Goal: Complete application form

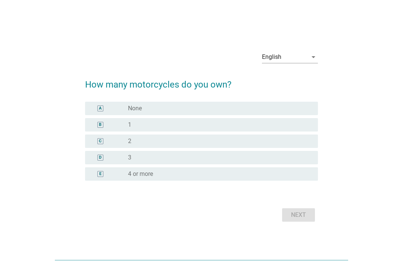
click at [305, 56] on div "English" at bounding box center [285, 57] width 46 height 12
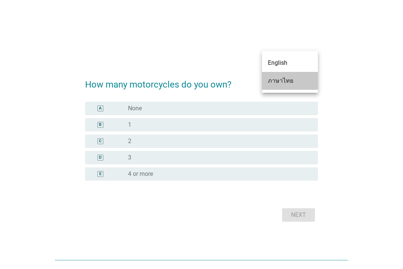
click at [296, 80] on div "ภาษาไทย" at bounding box center [290, 81] width 44 height 9
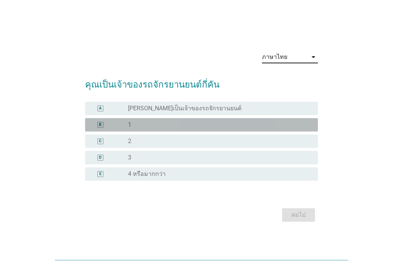
click at [265, 126] on div "radio_button_unchecked 1" at bounding box center [217, 124] width 178 height 7
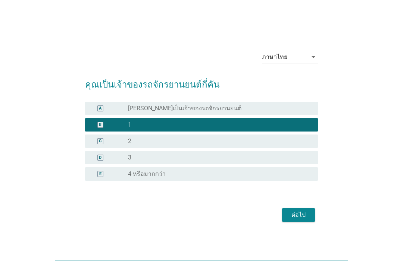
click at [303, 212] on div "ต่อไป" at bounding box center [298, 215] width 21 height 9
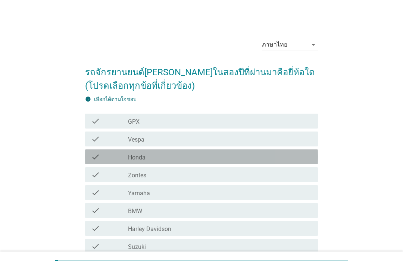
click at [281, 150] on div "check check_box_outline_blank Honda" at bounding box center [201, 157] width 233 height 15
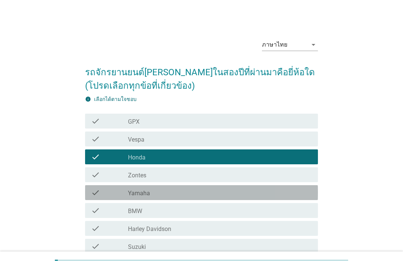
click at [264, 197] on div "check check_box_outline_blank Yamaha" at bounding box center [201, 192] width 233 height 15
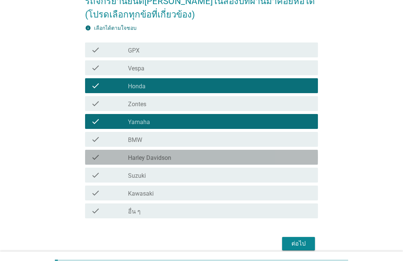
scroll to position [74, 0]
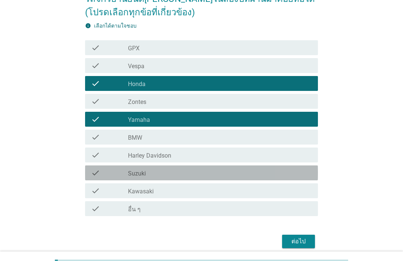
click at [252, 177] on div "check_box_outline_blank Suzuki" at bounding box center [220, 173] width 184 height 9
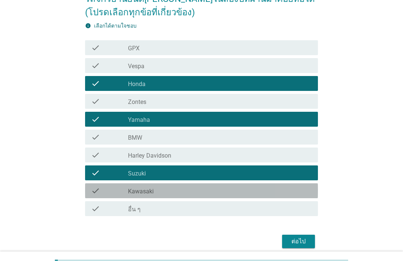
click at [243, 198] on div "check check_box_outline_blank Kawasaki" at bounding box center [201, 191] width 233 height 15
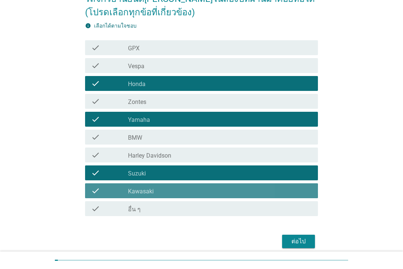
click at [248, 190] on div "check_box_outline_blank Kawasaki" at bounding box center [220, 191] width 184 height 9
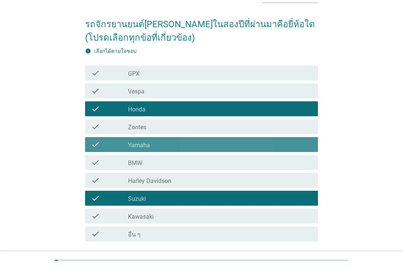
scroll to position [48, 0]
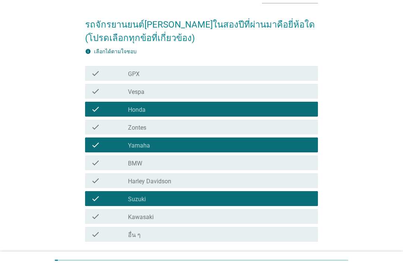
click at [289, 80] on div "check check_box_outline_blank GPX" at bounding box center [201, 73] width 233 height 15
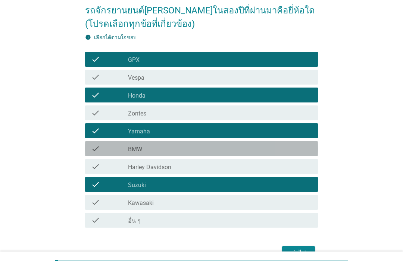
scroll to position [60, 0]
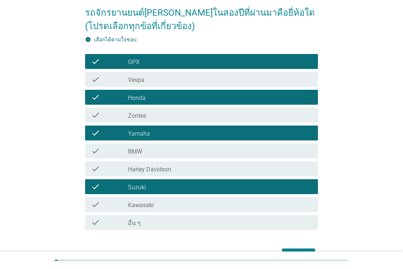
click at [262, 158] on div "check check_box_outline_blank BMW" at bounding box center [201, 151] width 233 height 15
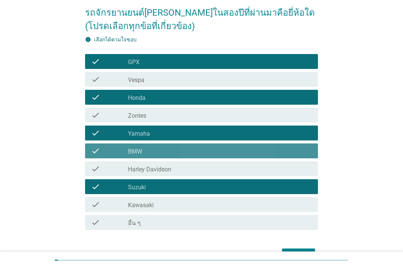
click at [266, 153] on div "check_box_outline_blank BMW" at bounding box center [220, 151] width 184 height 9
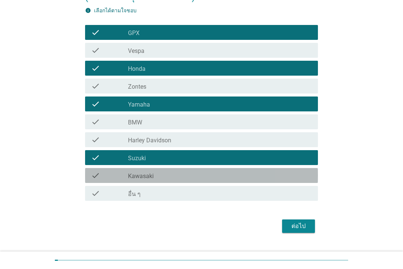
scroll to position [93, 0]
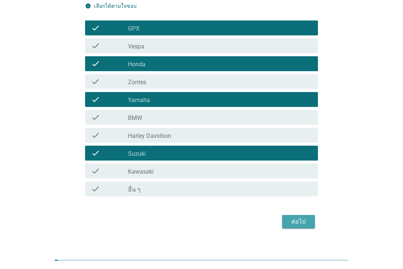
click at [300, 219] on div "ต่อไป" at bounding box center [298, 222] width 21 height 9
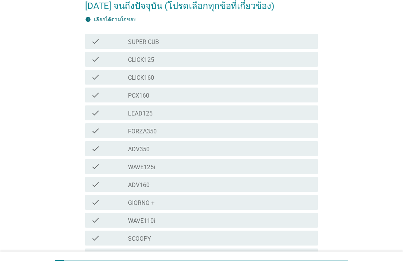
scroll to position [0, 0]
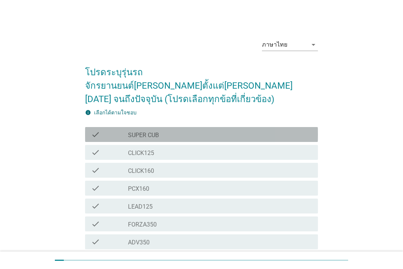
click at [110, 130] on div "check" at bounding box center [109, 134] width 37 height 9
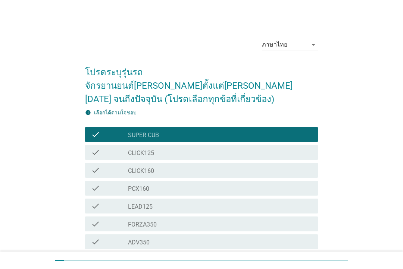
click at [104, 145] on div "check check_box_outline_blank CLICK125" at bounding box center [201, 152] width 233 height 15
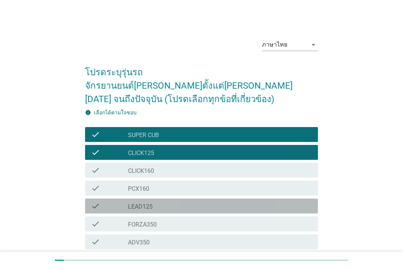
click at [130, 203] on label "LEAD125" at bounding box center [140, 206] width 25 height 7
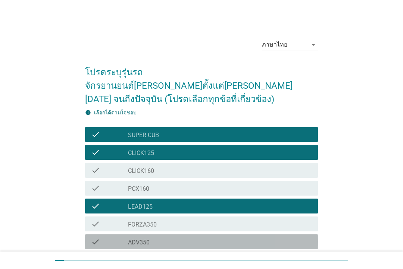
click at [124, 238] on div "check" at bounding box center [109, 242] width 37 height 9
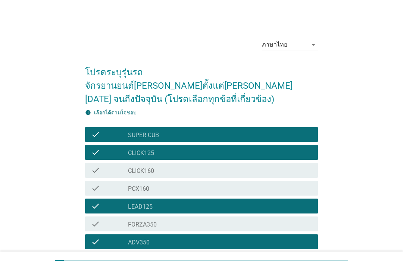
click at [113, 184] on div "check" at bounding box center [109, 188] width 37 height 9
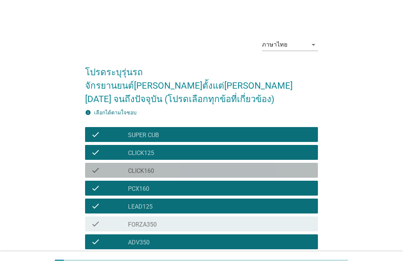
click at [105, 166] on div "check" at bounding box center [109, 170] width 37 height 9
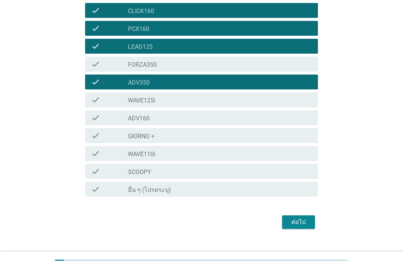
scroll to position [159, 0]
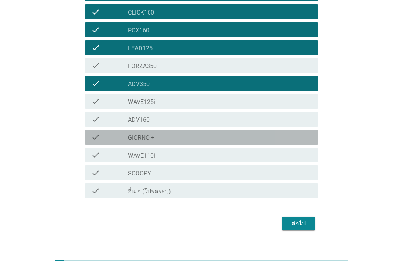
click at [109, 133] on div "check" at bounding box center [109, 137] width 37 height 9
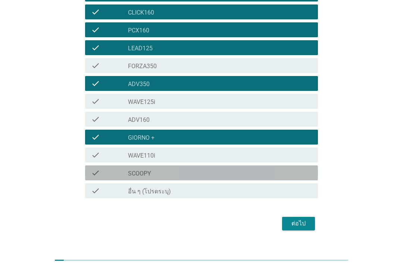
click at [109, 166] on div "check check_box_outline_blank SCOOPY" at bounding box center [201, 173] width 233 height 15
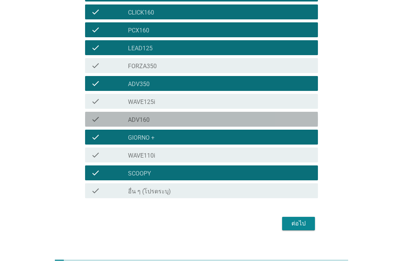
click at [127, 112] on div "check check_box_outline_blank ADV160" at bounding box center [201, 119] width 233 height 15
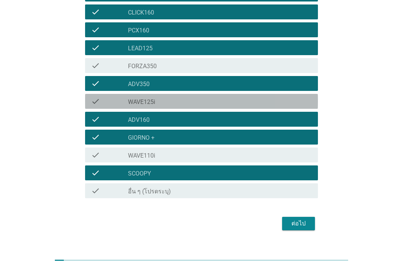
click at [116, 97] on div "check" at bounding box center [109, 101] width 37 height 9
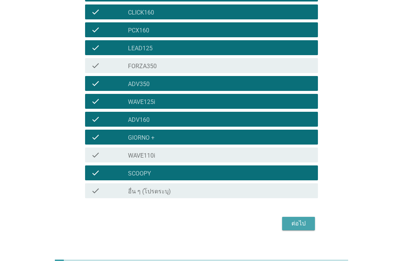
click at [293, 219] on div "ต่อไป" at bounding box center [298, 223] width 21 height 9
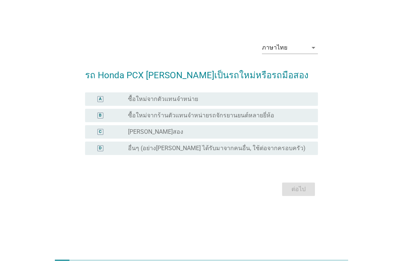
scroll to position [0, 0]
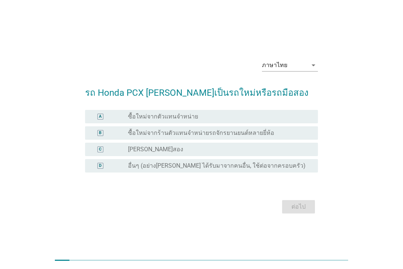
click at [102, 122] on div "A radio_button_unchecked ซื้อใหม่จากตัวแทนจำหน่าย" at bounding box center [201, 116] width 233 height 13
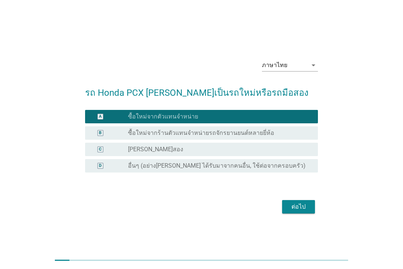
click at [302, 208] on div "ต่อไป" at bounding box center [298, 207] width 21 height 9
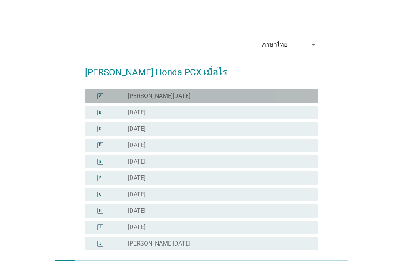
click at [296, 96] on div "radio_button_unchecked [PERSON_NAME][DATE]" at bounding box center [217, 96] width 178 height 7
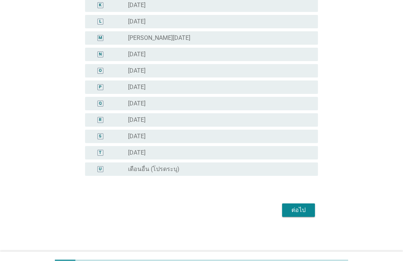
scroll to position [255, 0]
click at [301, 210] on div "ต่อไป" at bounding box center [298, 210] width 21 height 9
